Goal: Transaction & Acquisition: Subscribe to service/newsletter

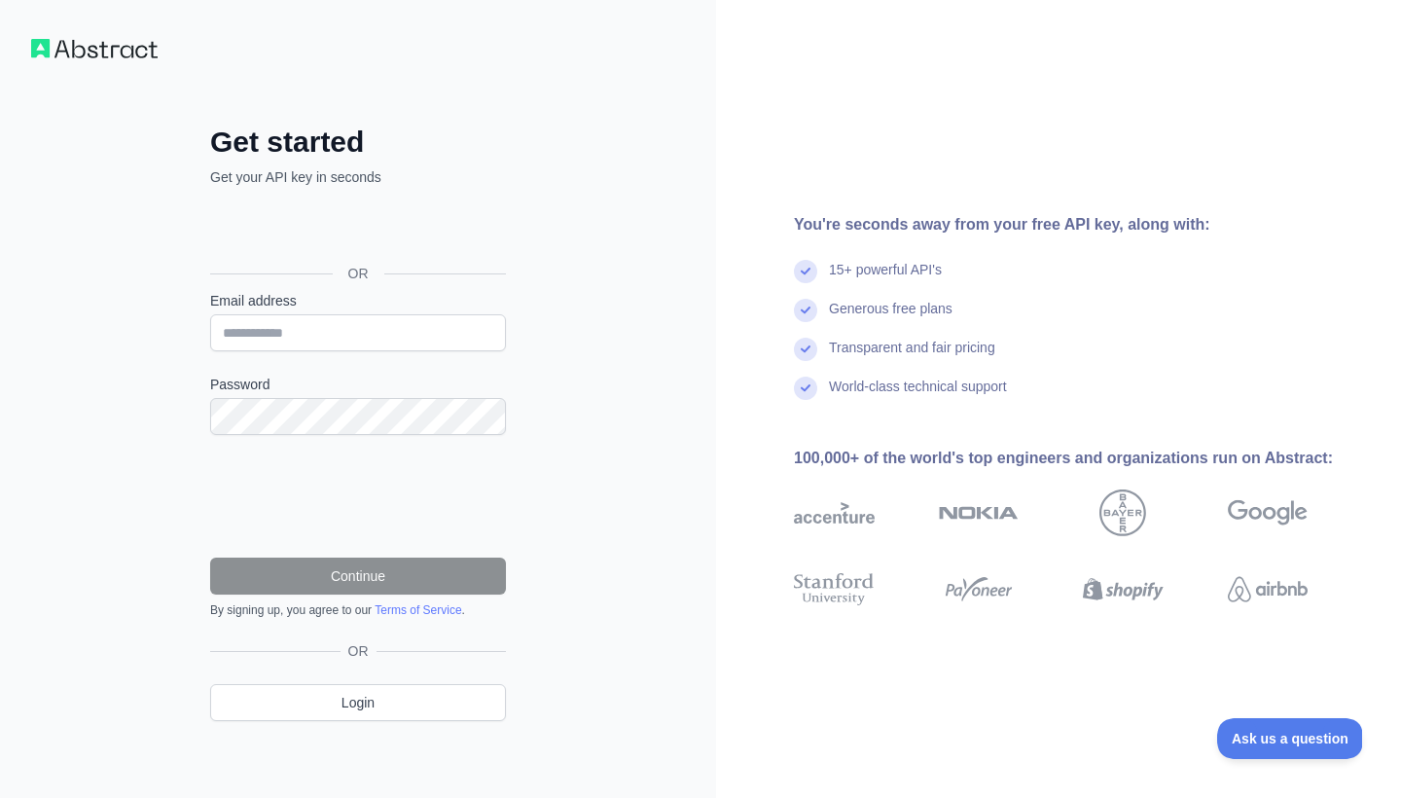
click at [349, 228] on div "Sign in with Google. Opens in new tab" at bounding box center [356, 229] width 292 height 43
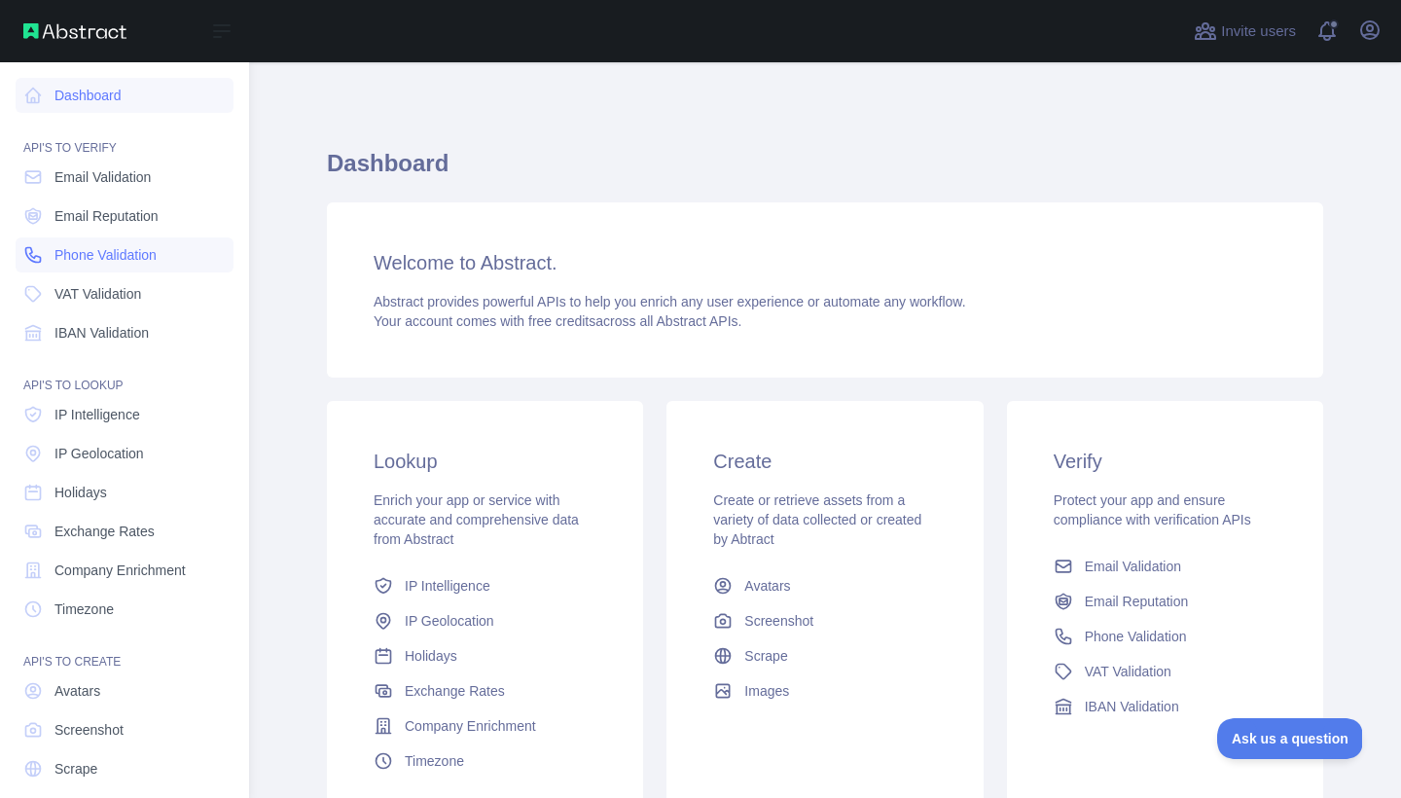
click at [108, 250] on span "Phone Validation" at bounding box center [105, 254] width 102 height 19
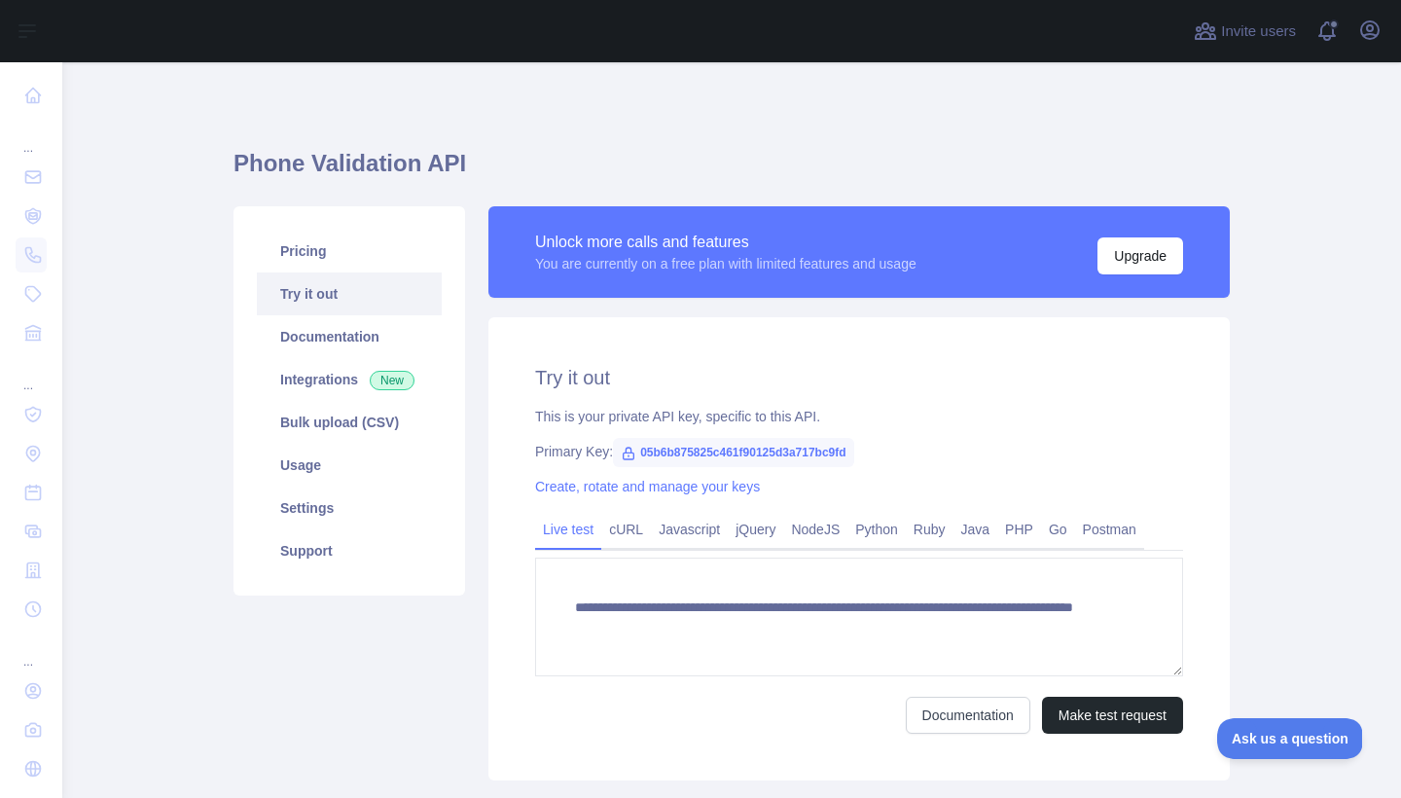
scroll to position [127, 0]
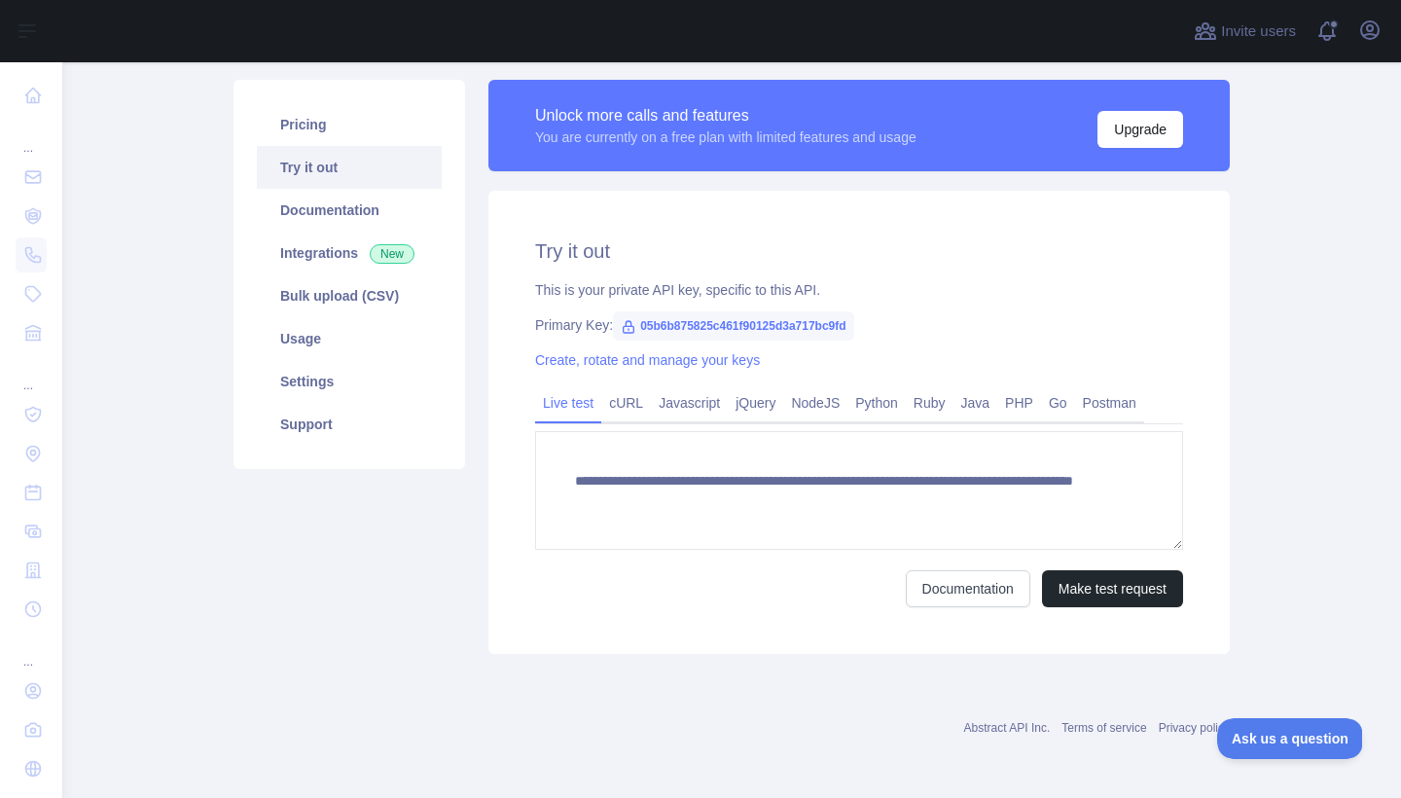
click at [711, 331] on span "05b6b875825c461f90125d3a717bc9fd" at bounding box center [733, 325] width 241 height 29
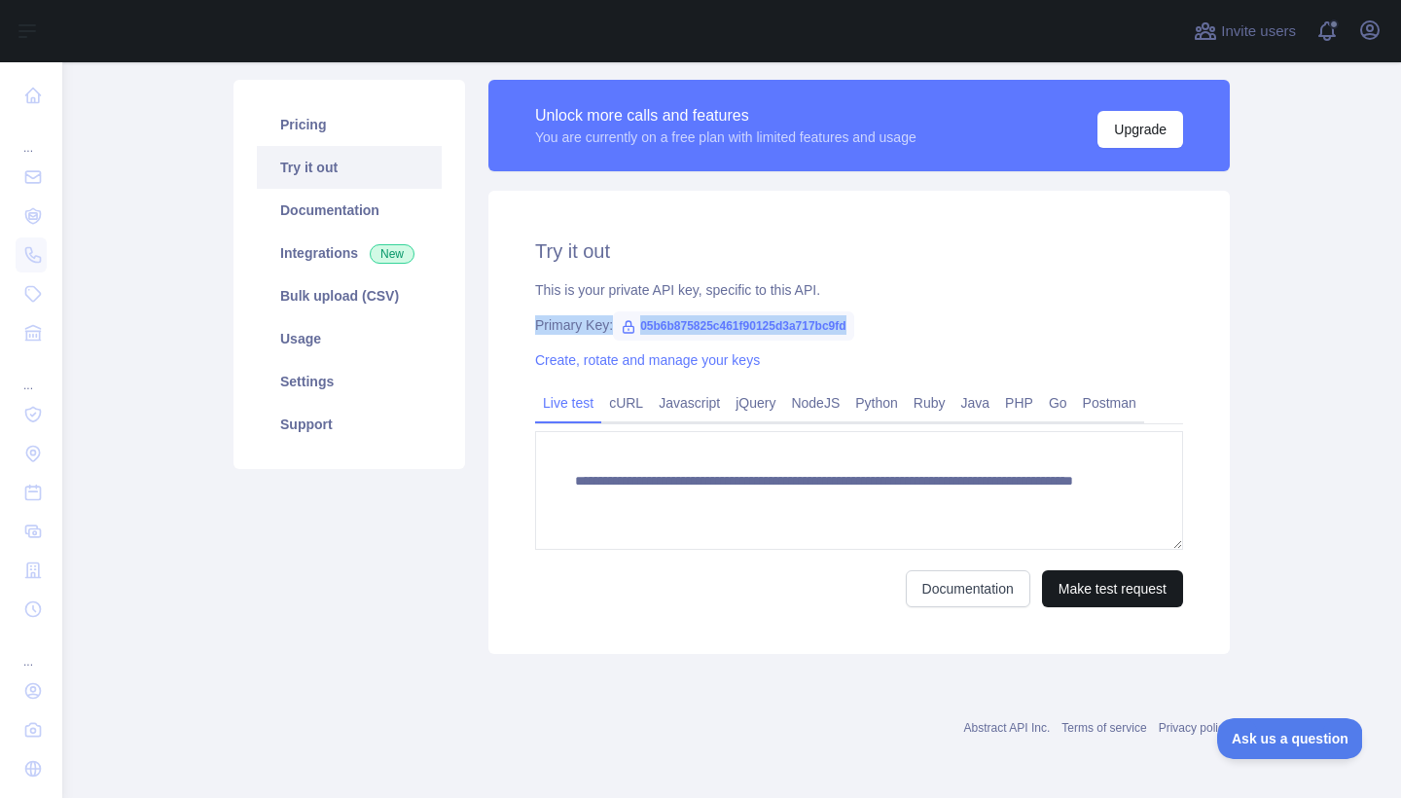
click at [1093, 593] on button "Make test request" at bounding box center [1112, 588] width 141 height 37
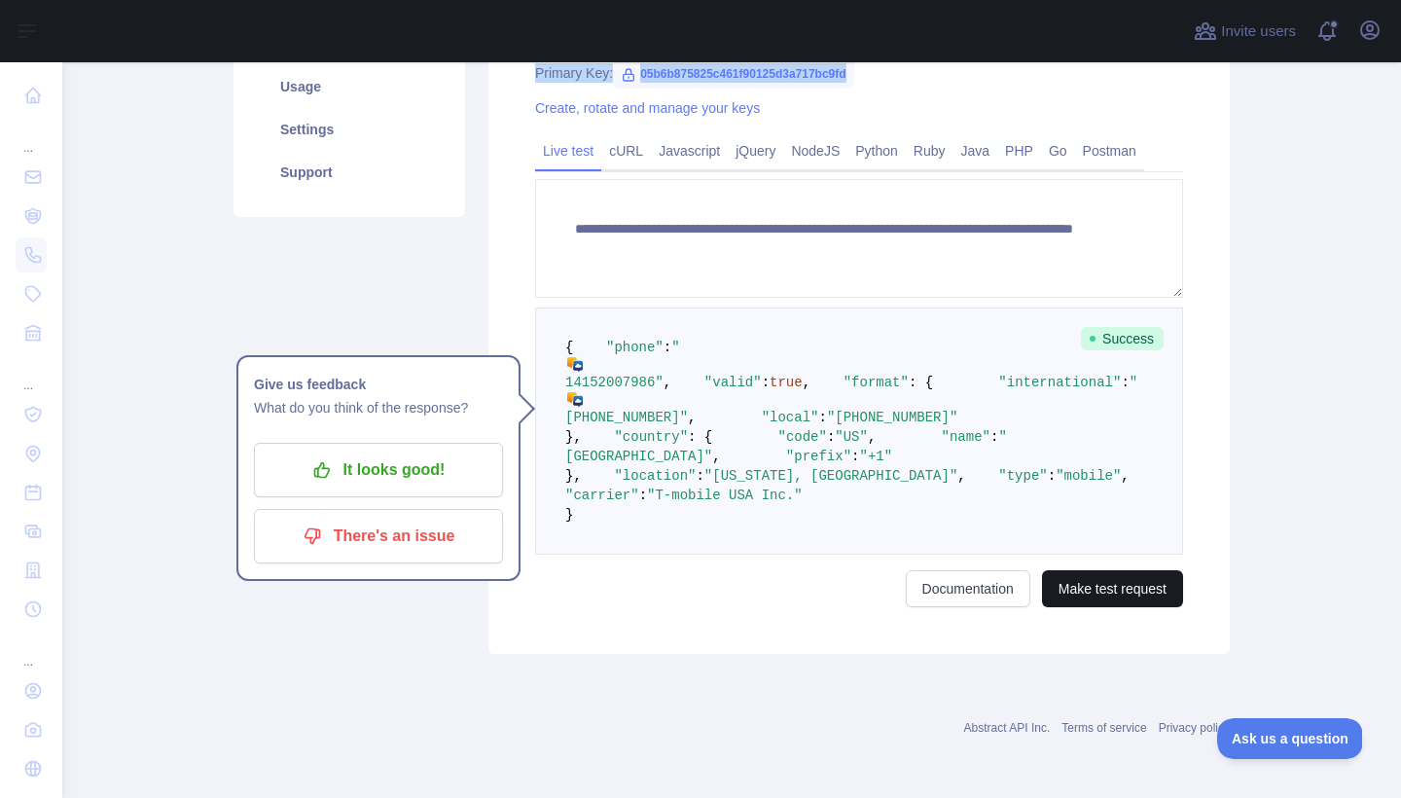
scroll to position [570, 0]
click at [413, 454] on p "It looks good!" at bounding box center [379, 470] width 220 height 33
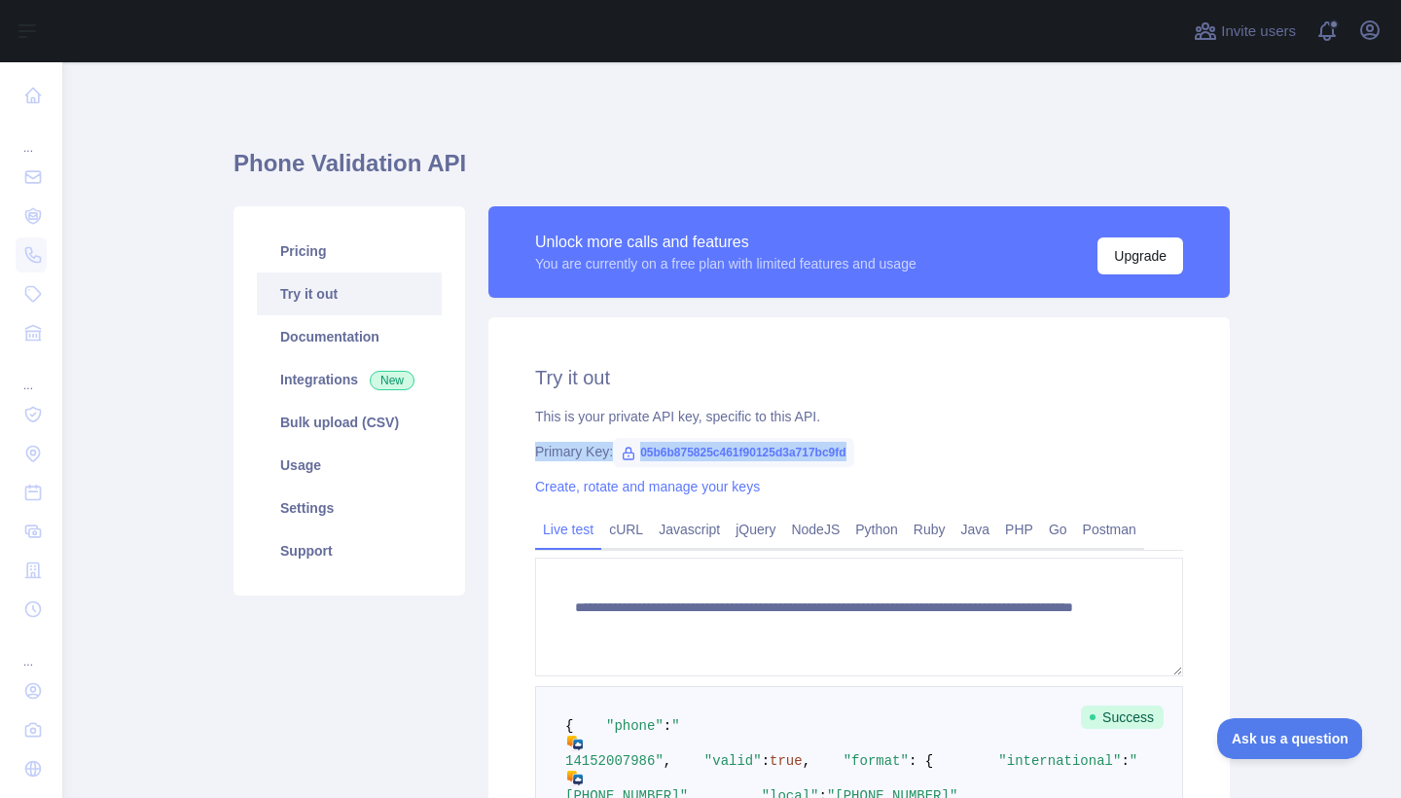
scroll to position [0, 0]
click at [321, 425] on link "Bulk upload (CSV)" at bounding box center [349, 422] width 185 height 43
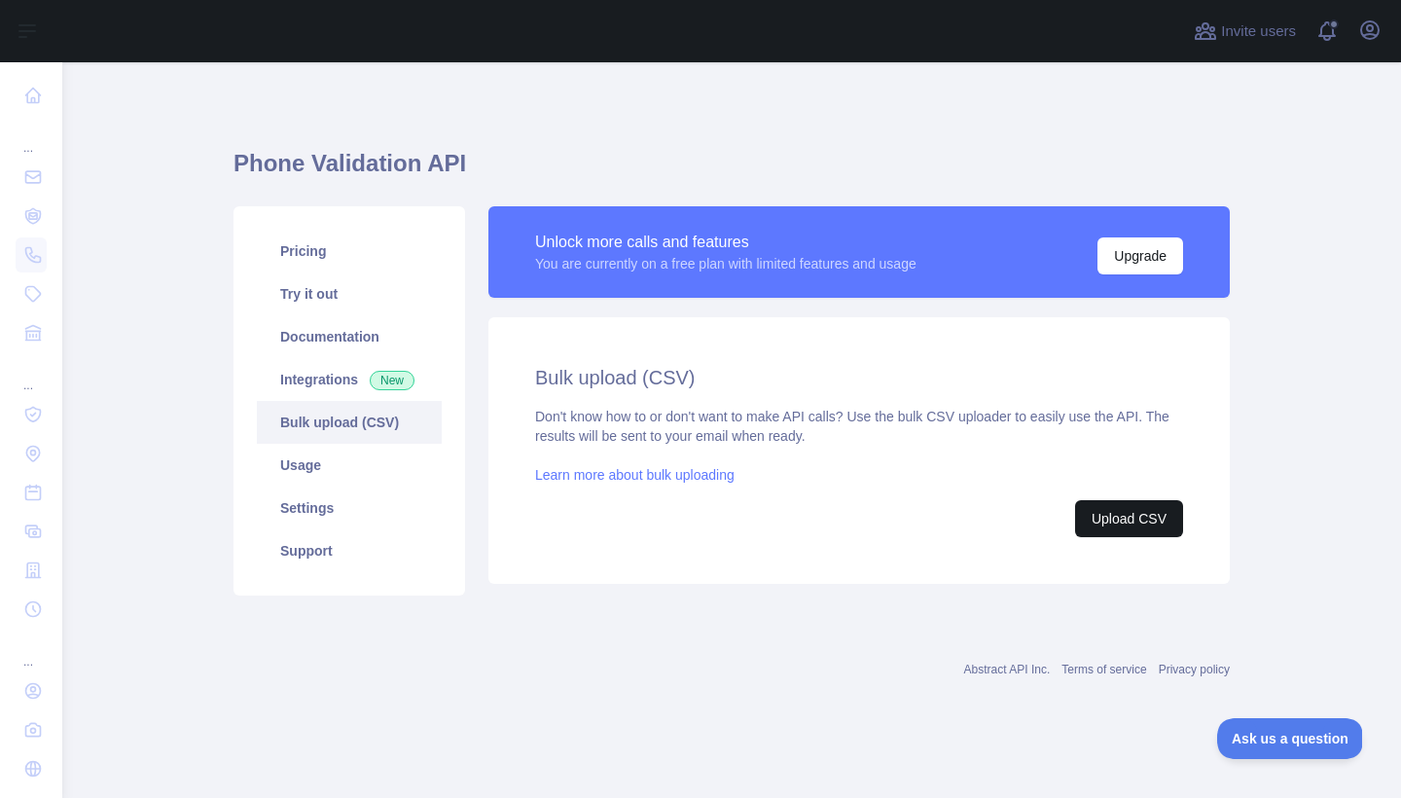
click at [1109, 519] on button "Upload CSV" at bounding box center [1129, 518] width 108 height 37
